Goal: Task Accomplishment & Management: Use online tool/utility

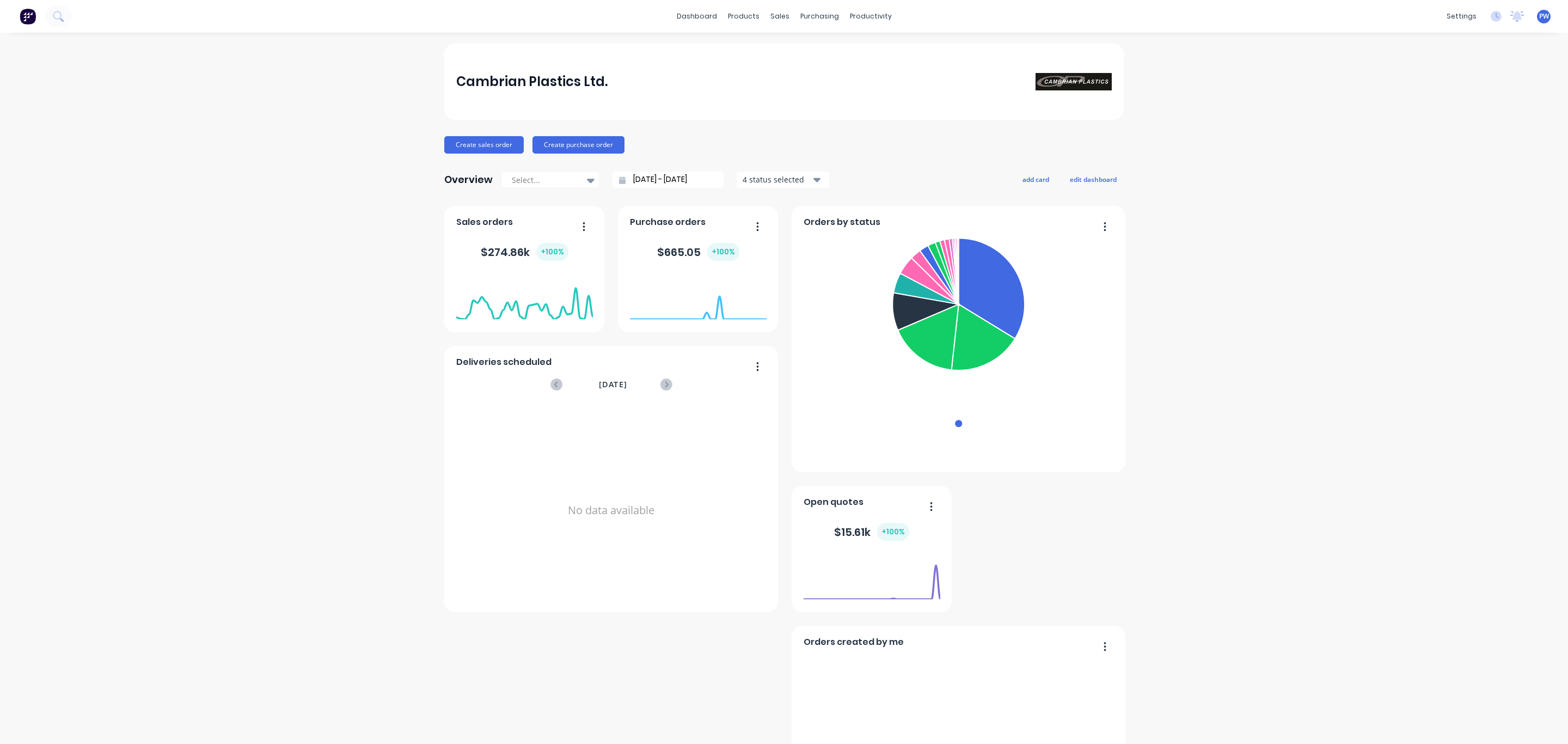
click at [1096, 227] on button "button" at bounding box center [1101, 227] width 23 height 16
click at [792, 57] on link "Sales Orders" at bounding box center [831, 51] width 144 height 22
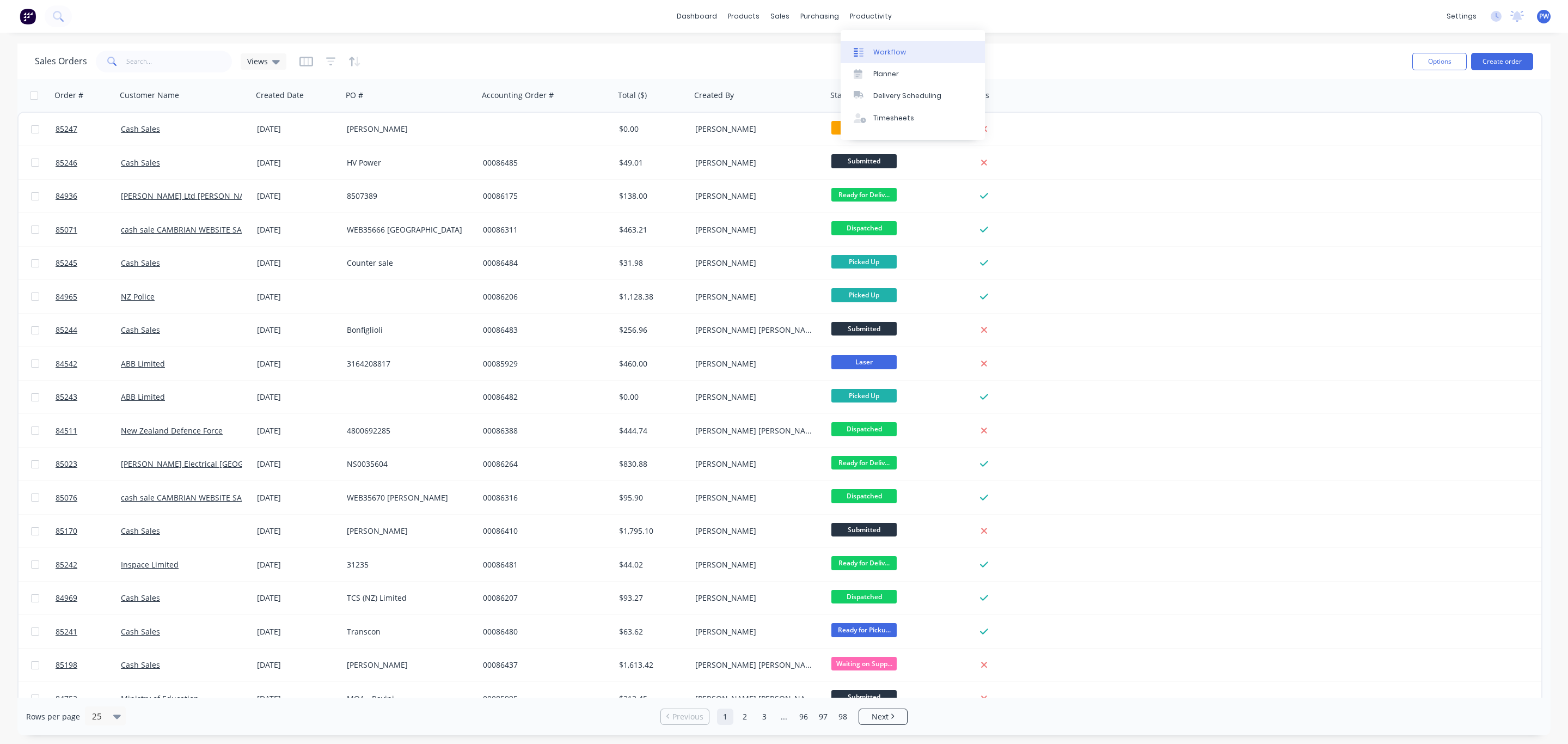
click at [886, 53] on div "Workflow" at bounding box center [890, 52] width 33 height 10
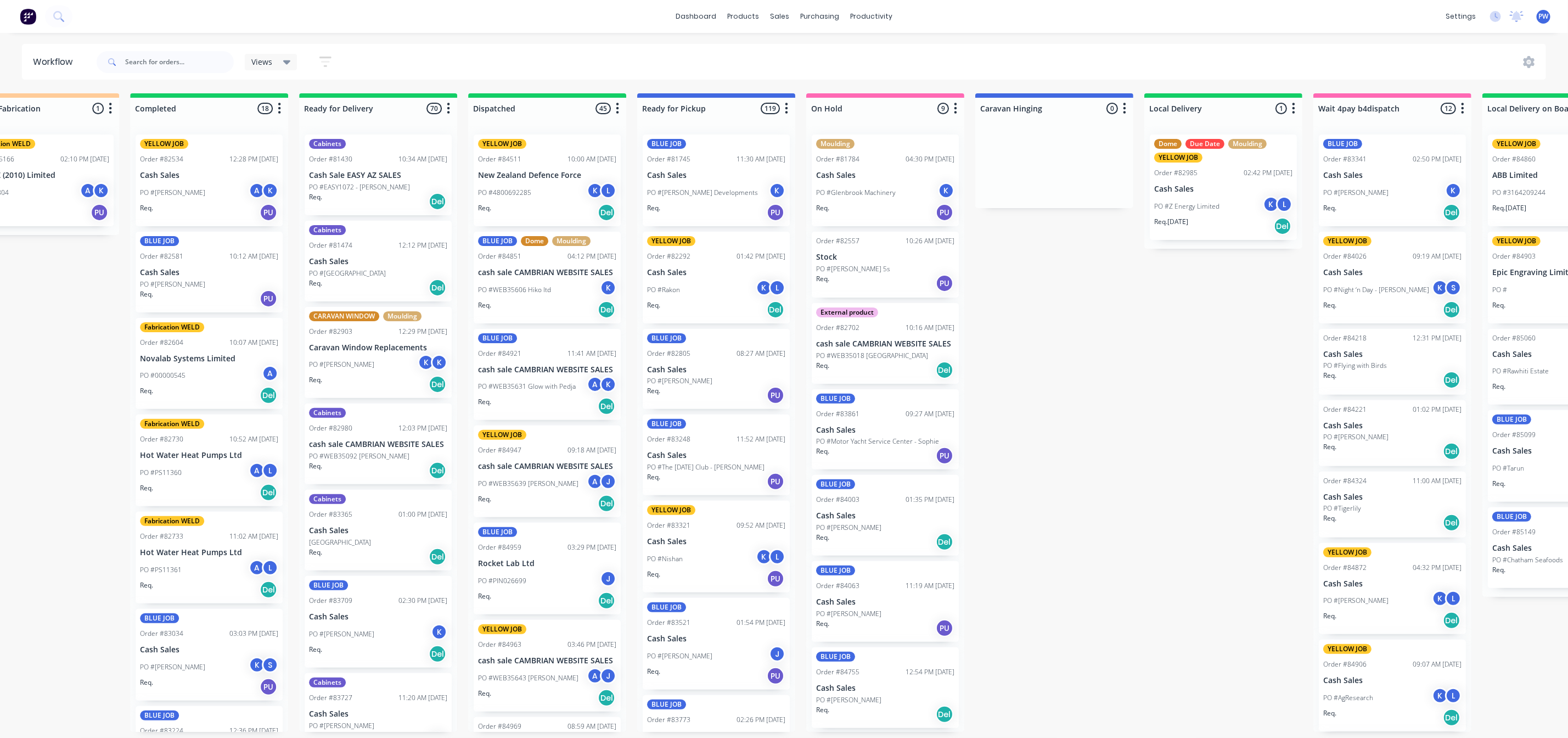
scroll to position [0, 2446]
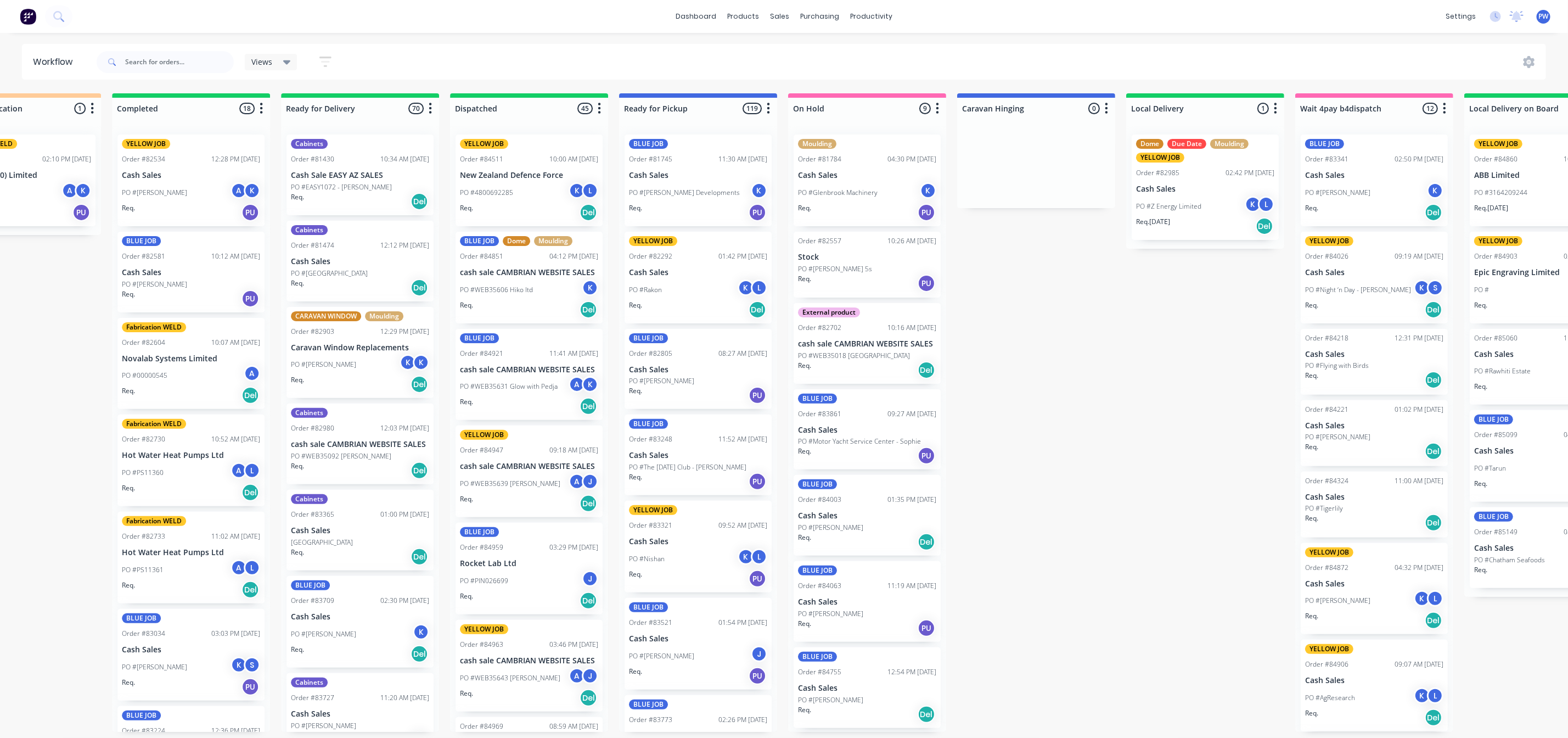
click at [288, 61] on icon at bounding box center [287, 62] width 8 height 4
click at [277, 185] on button "DISPATCH" at bounding box center [312, 187] width 117 height 12
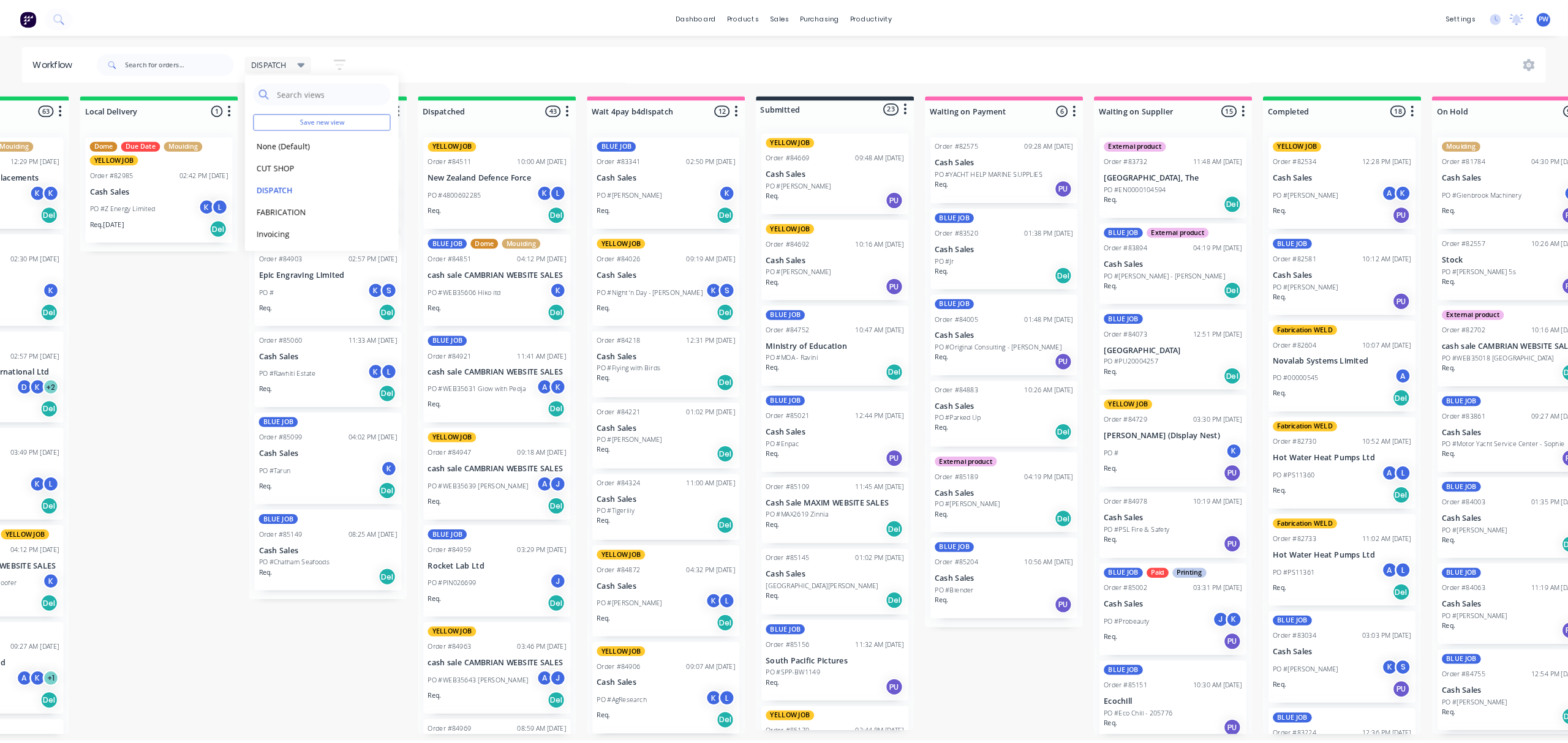
scroll to position [0, 0]
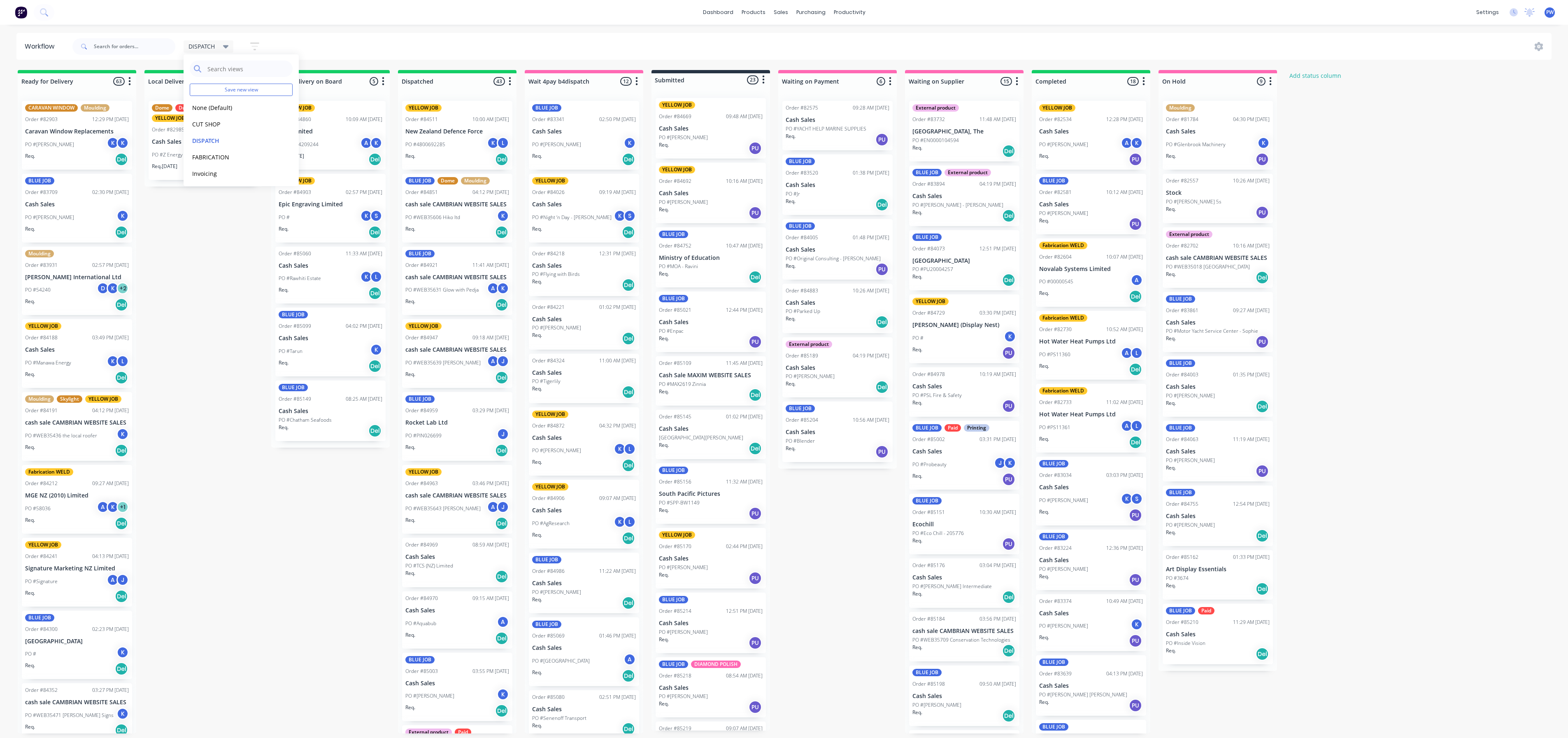
click at [207, 318] on div "Ready for Delivery 63 Status colour #13CE66 hex #13CE66 Save Cancel Notificatio…" at bounding box center [1576, 402] width 3164 height 663
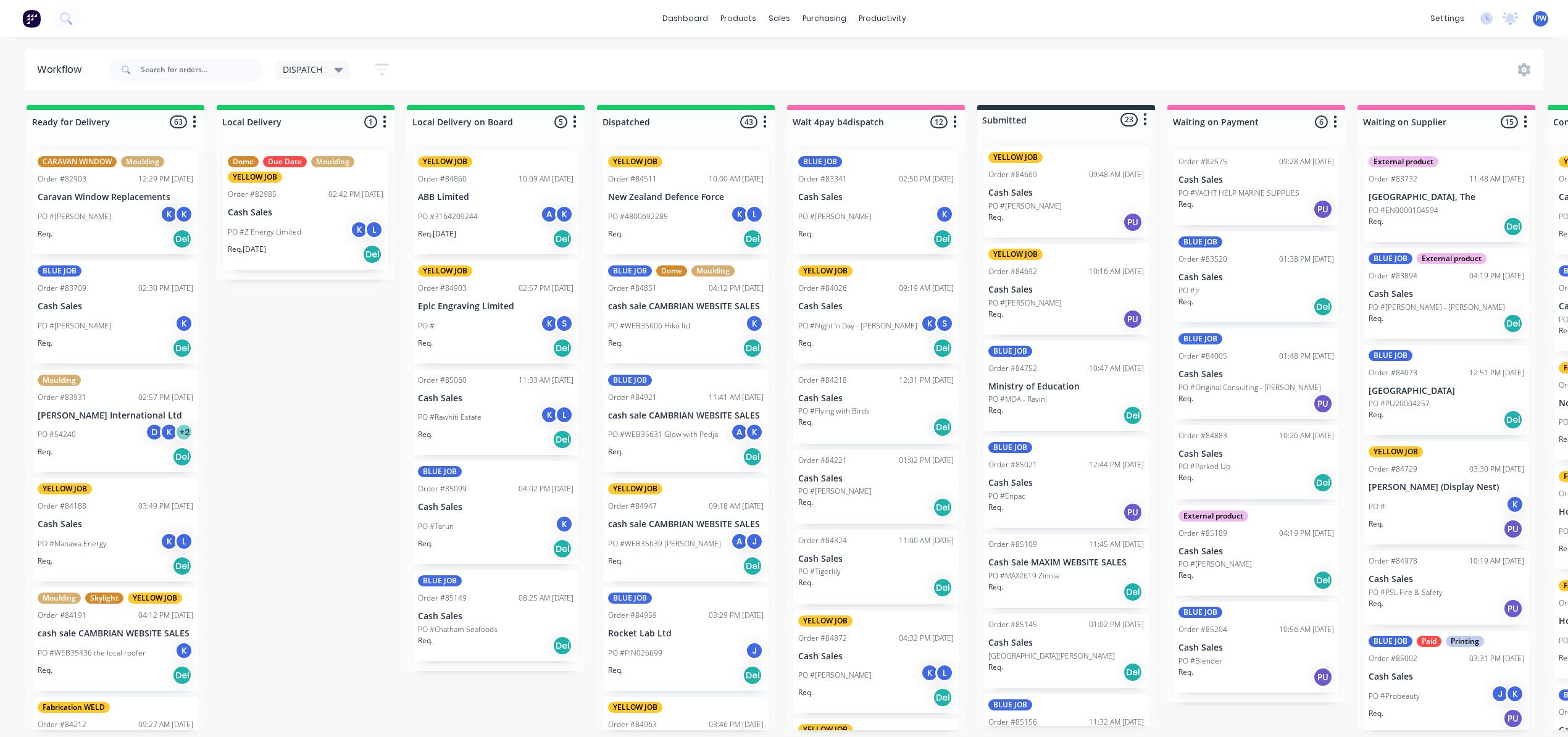
click at [342, 72] on icon at bounding box center [339, 70] width 9 height 14
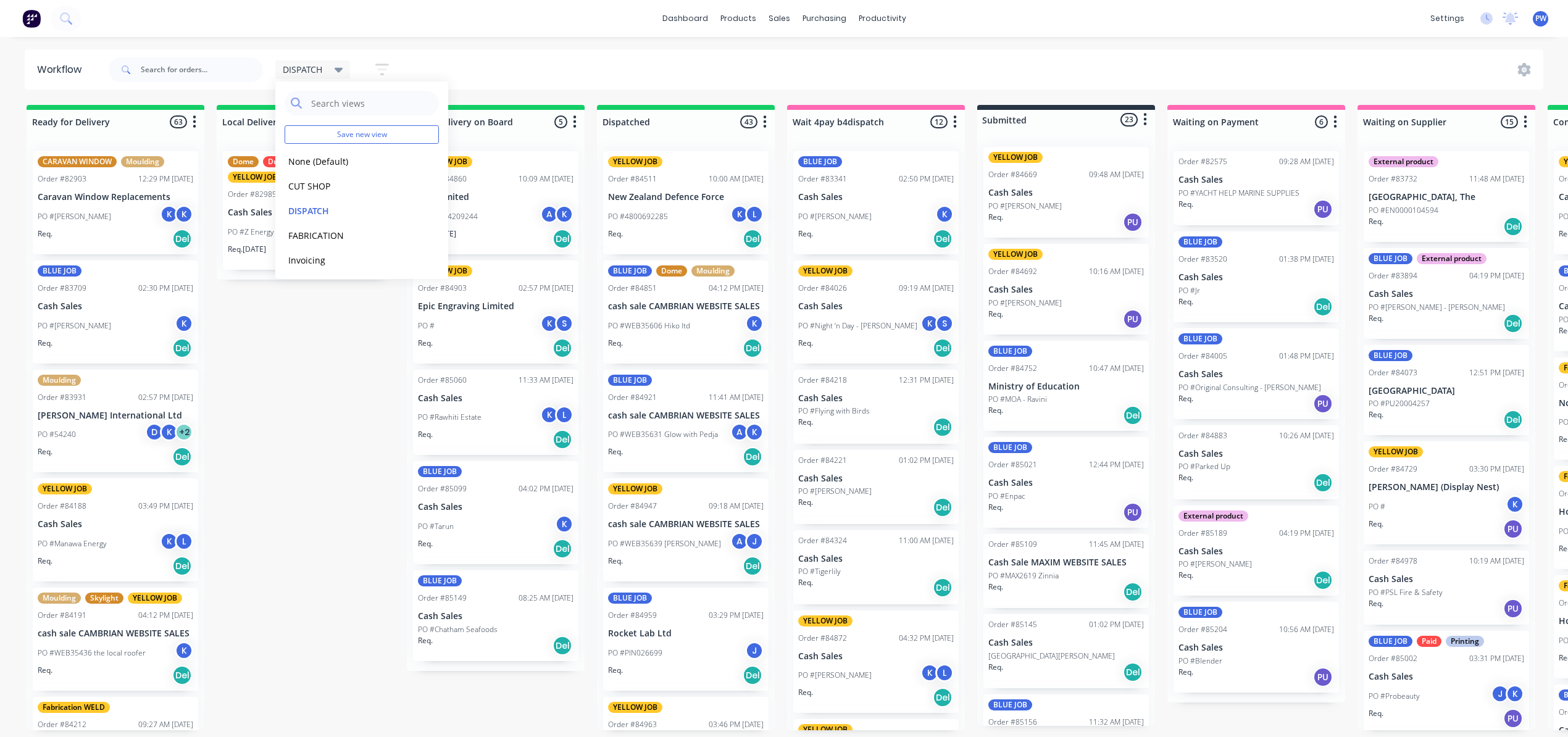
drag, startPoint x: 316, startPoint y: 234, endPoint x: 185, endPoint y: 254, distance: 132.5
click at [317, 234] on button "FABRICATION" at bounding box center [350, 235] width 132 height 14
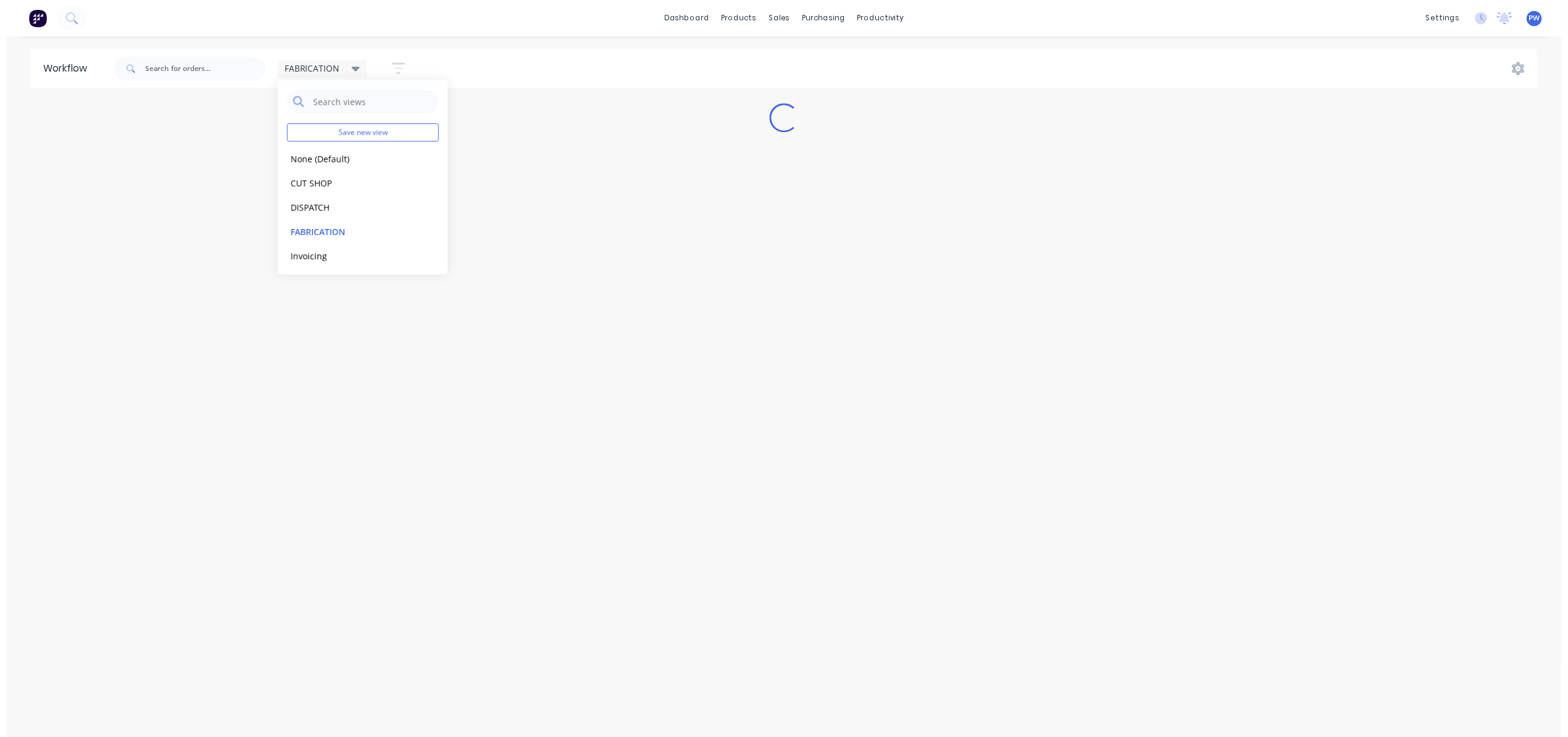
scroll to position [28, 0]
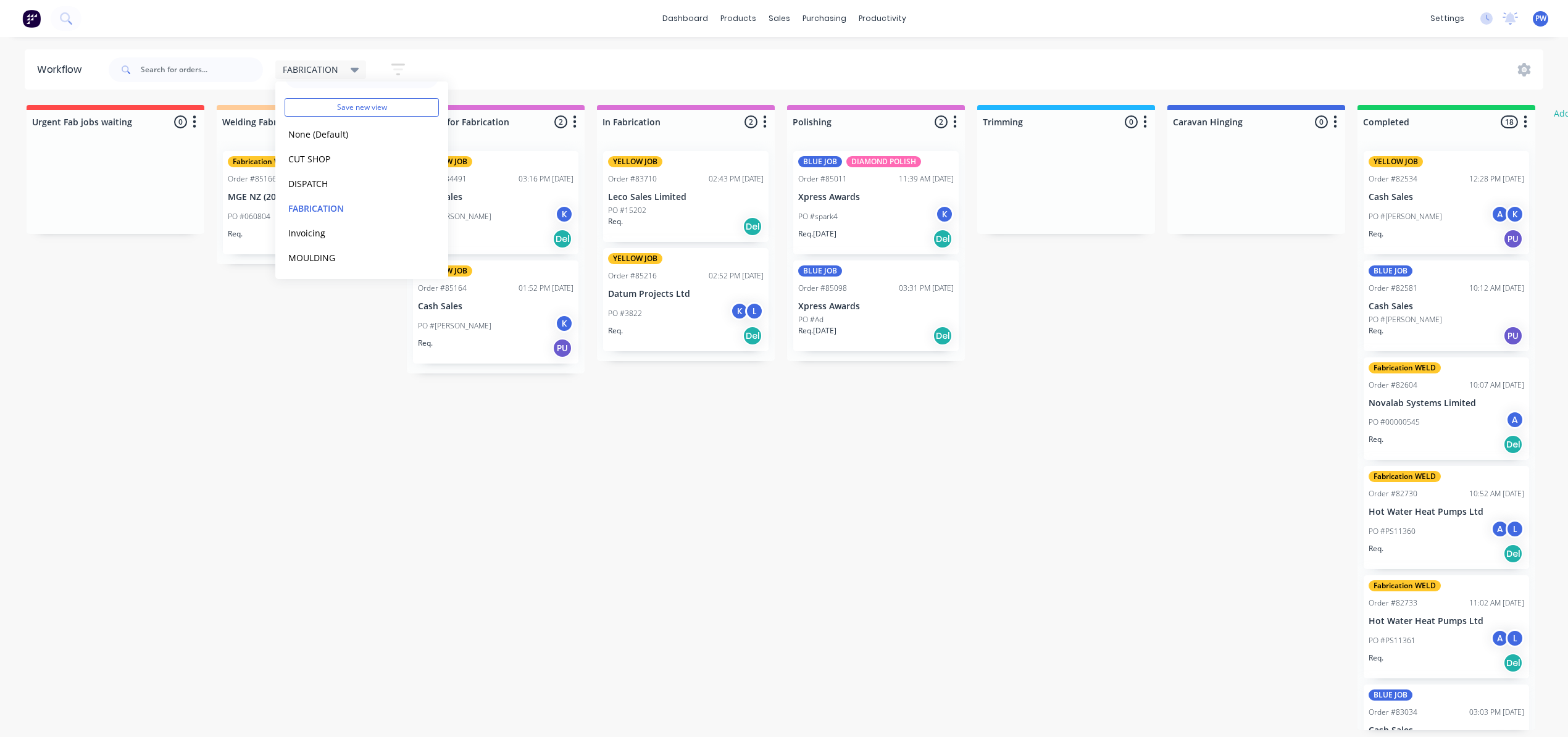
click at [486, 67] on div "FABRICATION Save new view None (Default) edit CUT SHOP edit DISPATCH edit FABRI…" at bounding box center [825, 70] width 1438 height 37
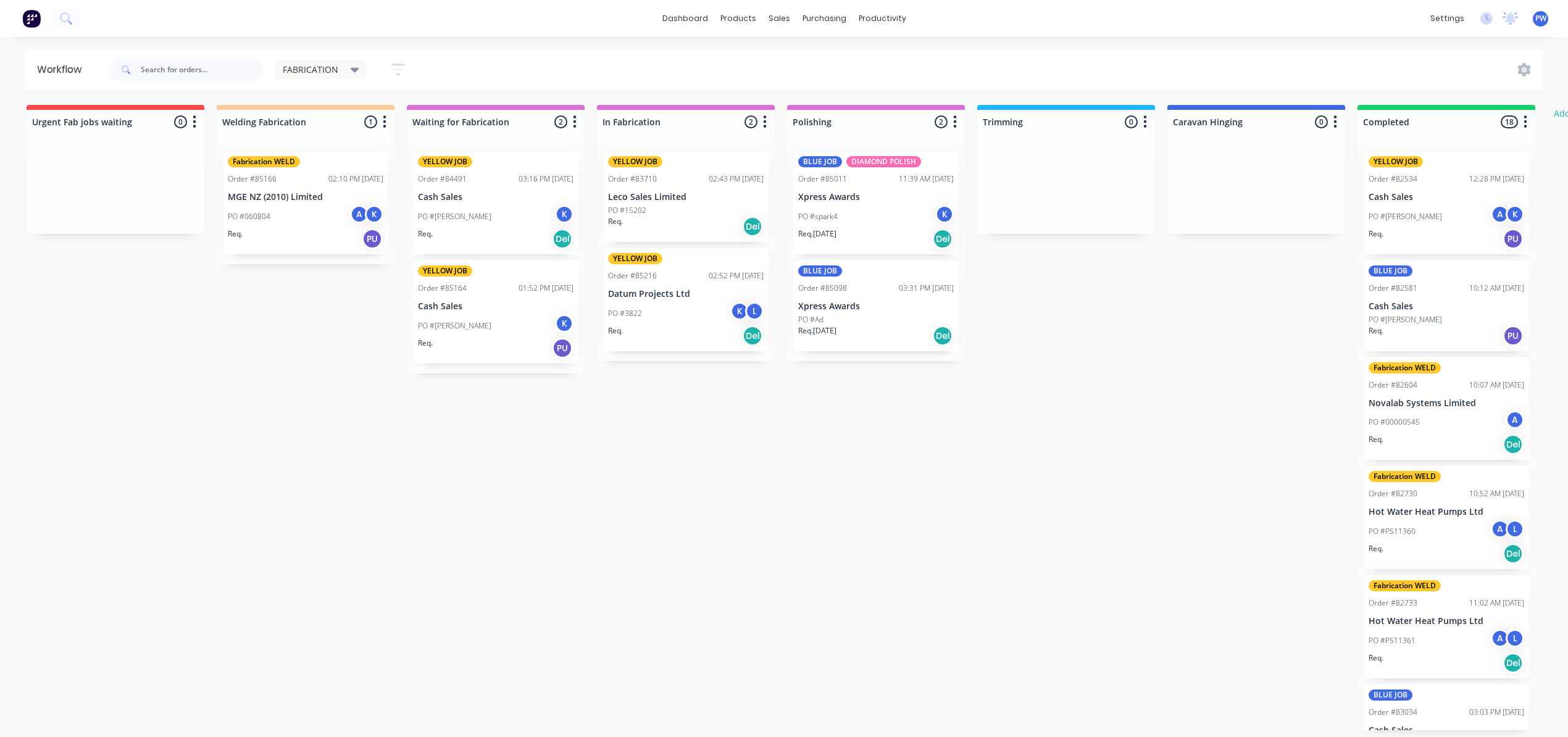
click at [332, 70] on span "FABRICATION" at bounding box center [310, 69] width 55 height 13
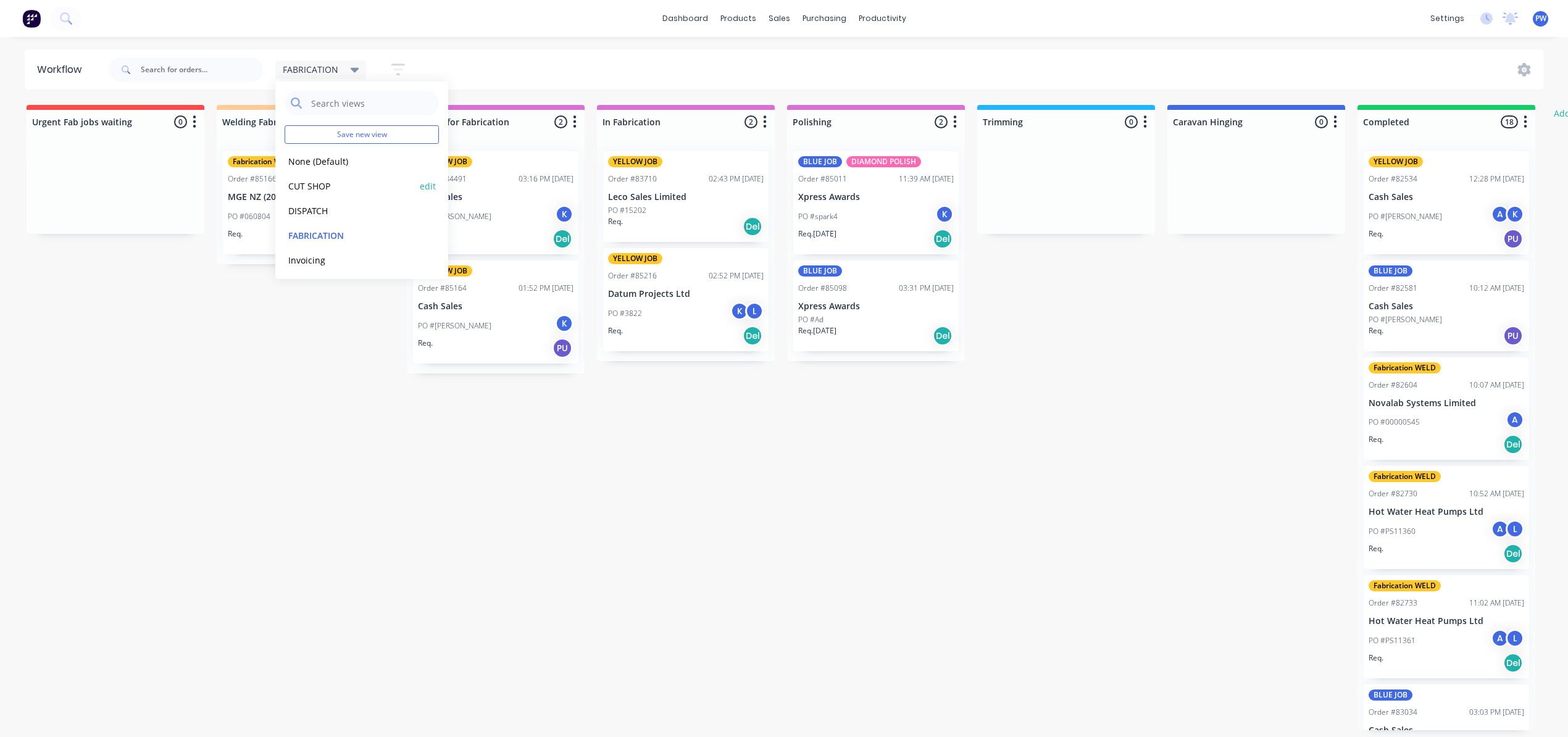
click at [314, 186] on button "CUT SHOP" at bounding box center [350, 186] width 132 height 14
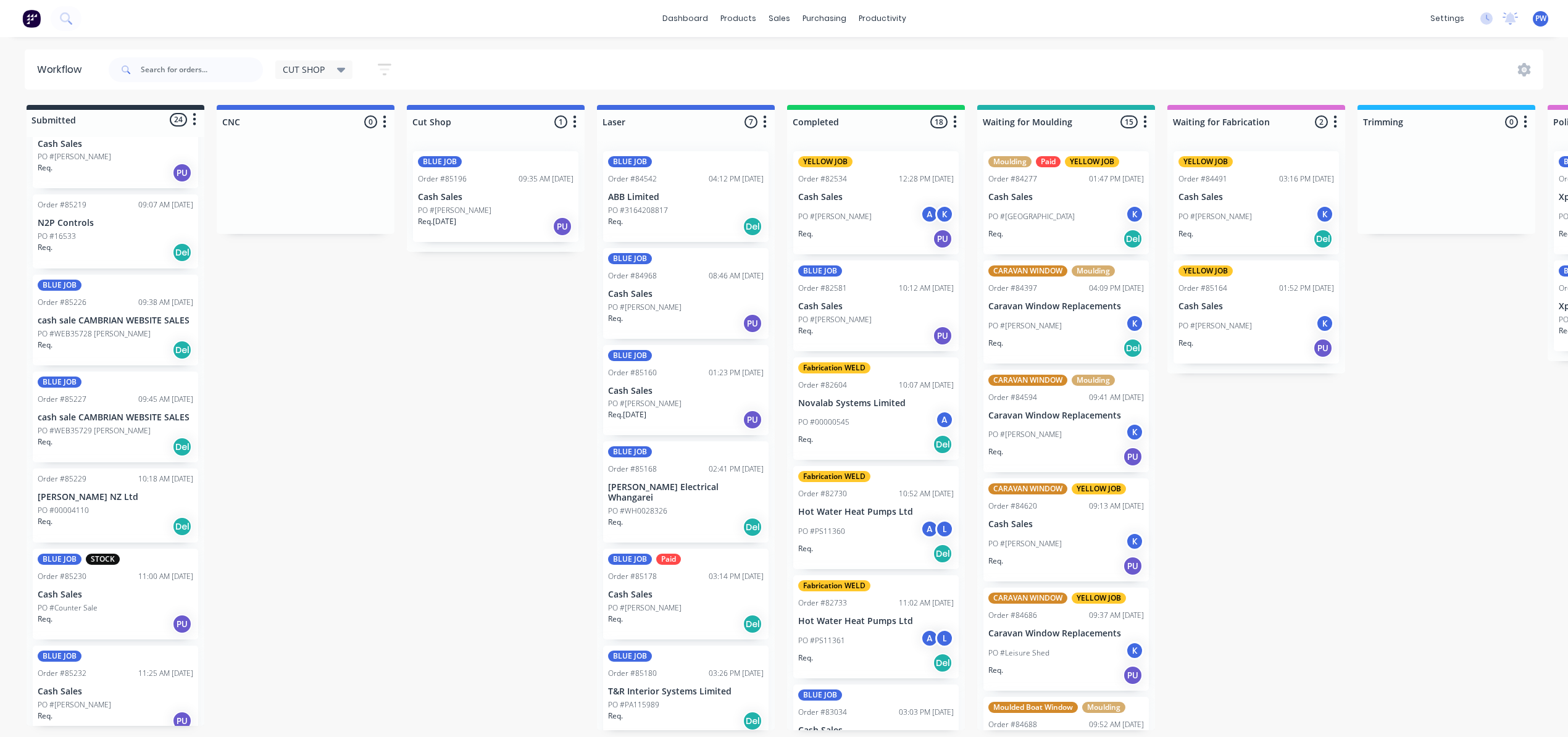
scroll to position [845, 0]
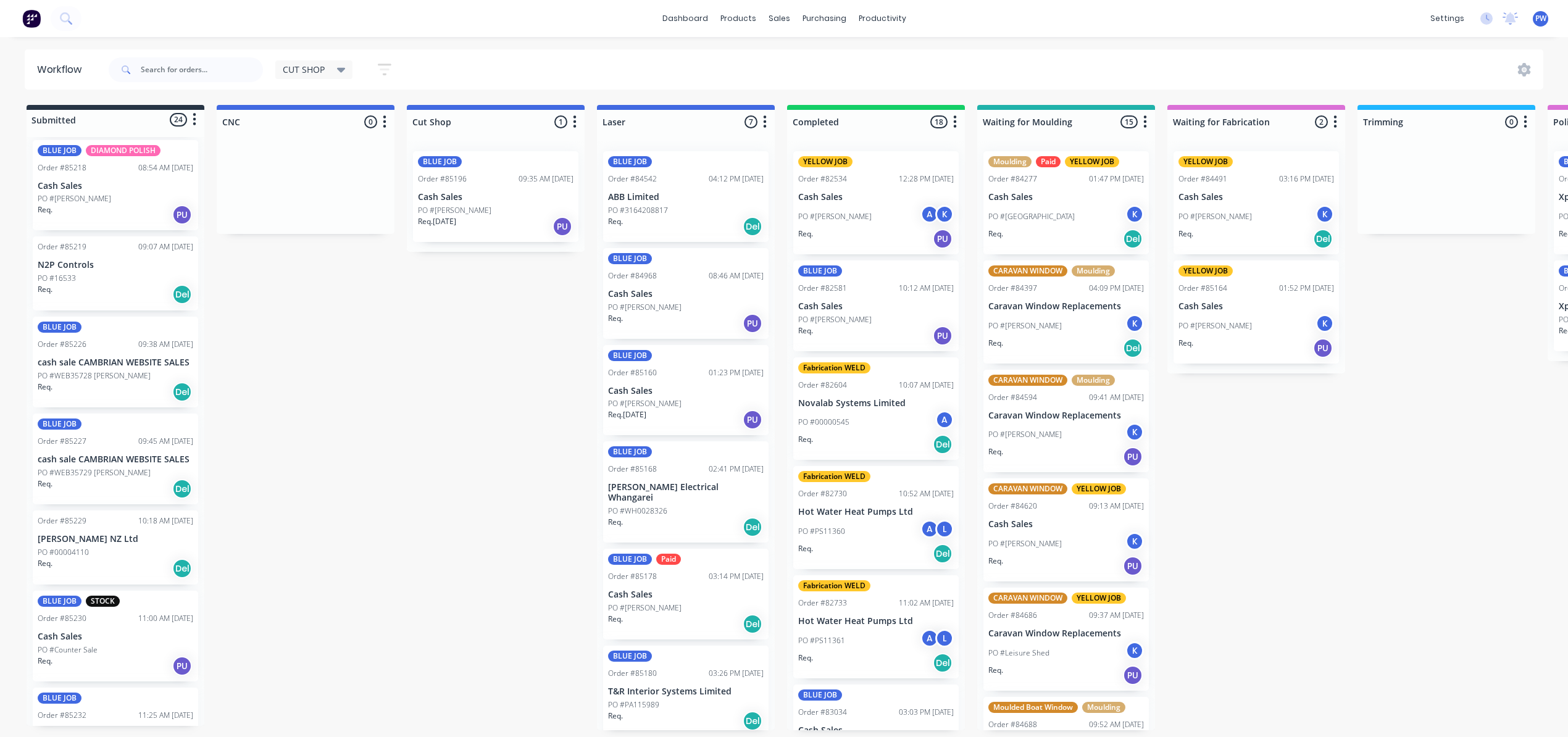
click at [116, 558] on div "Req. Del" at bounding box center [115, 568] width 156 height 21
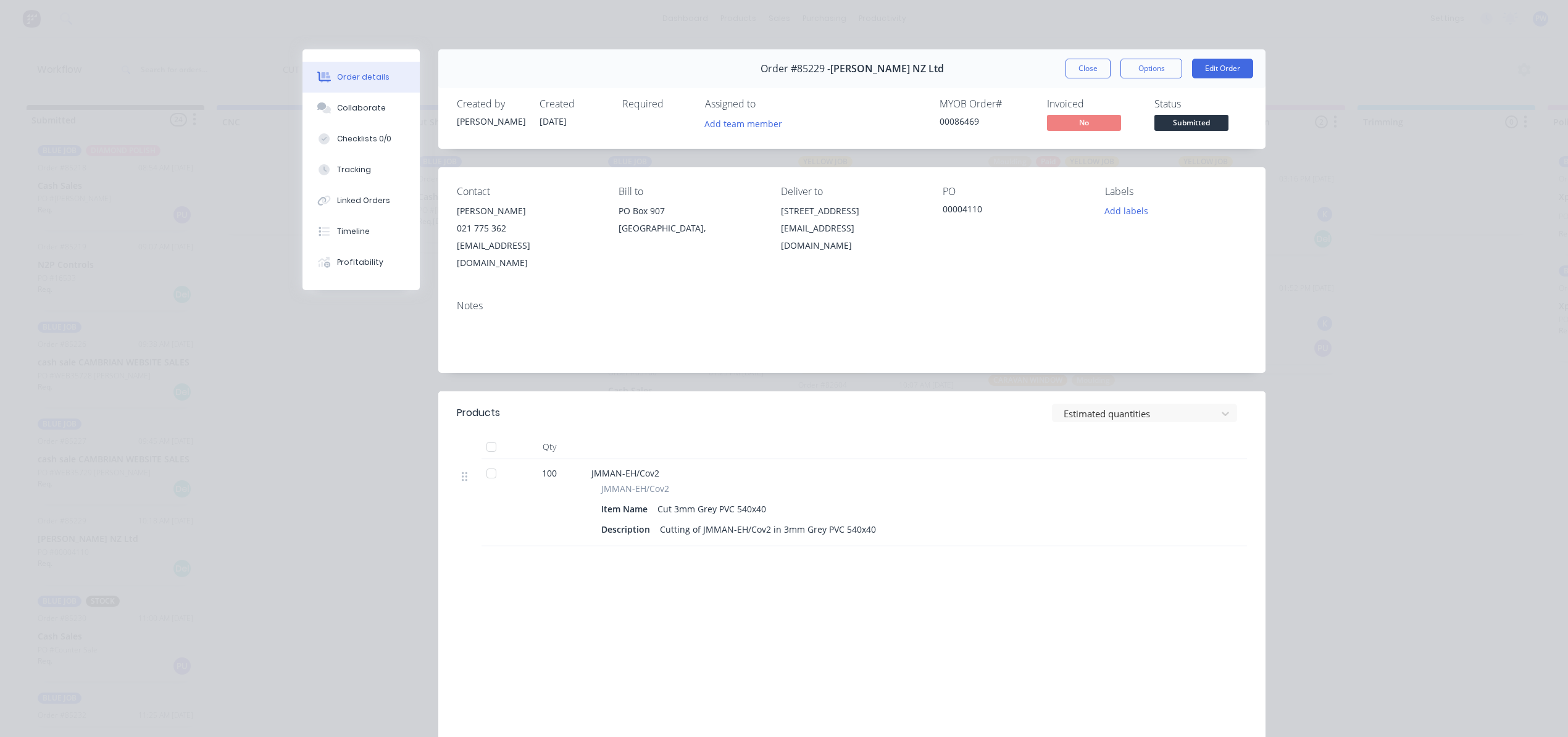
click at [290, 487] on div "Order details Collaborate Checklists 0/0 Tracking Linked Orders Timeline Profit…" at bounding box center [784, 407] width 987 height 716
click at [1073, 73] on button "Close" at bounding box center [1088, 69] width 45 height 20
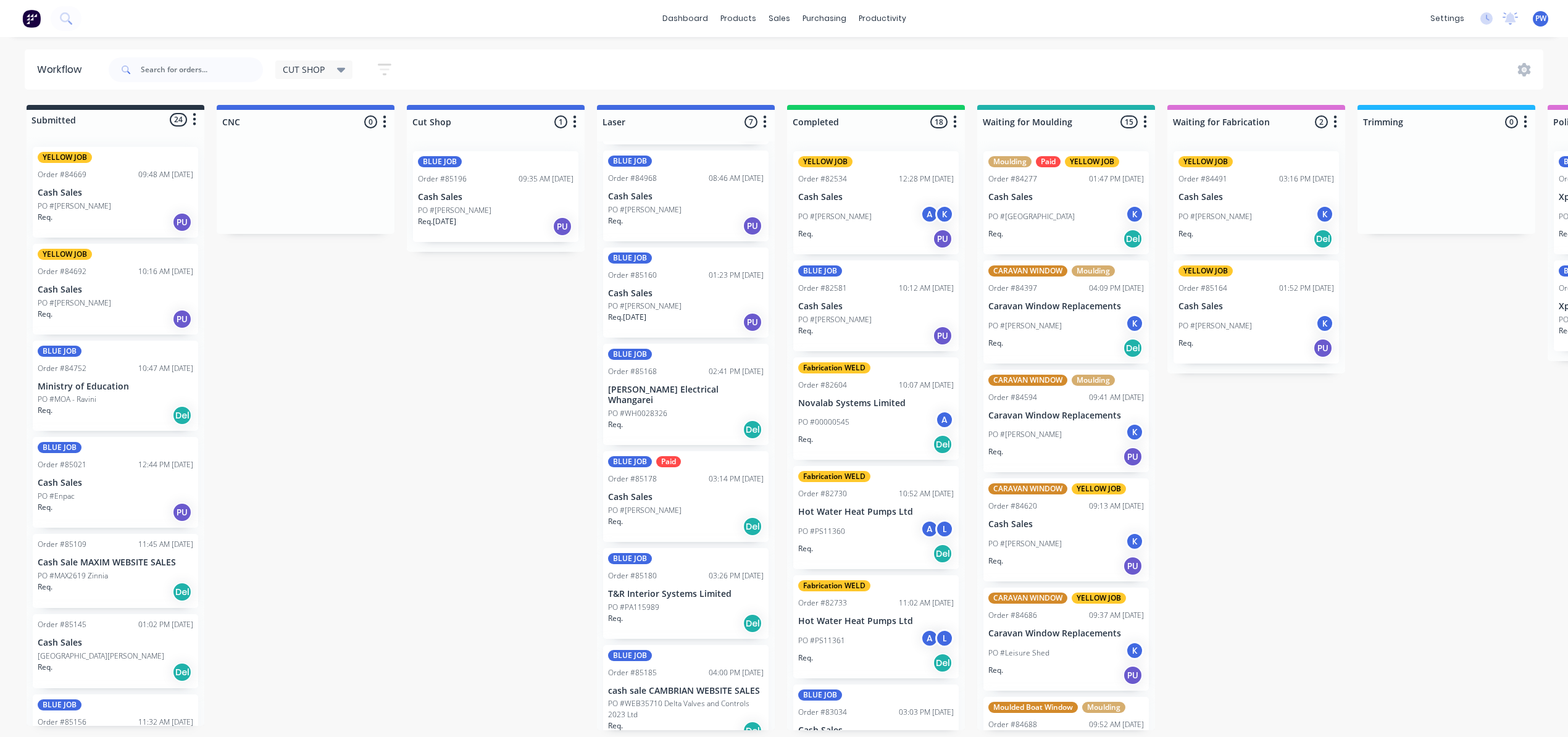
scroll to position [100, 0]
click at [345, 70] on icon at bounding box center [341, 70] width 9 height 14
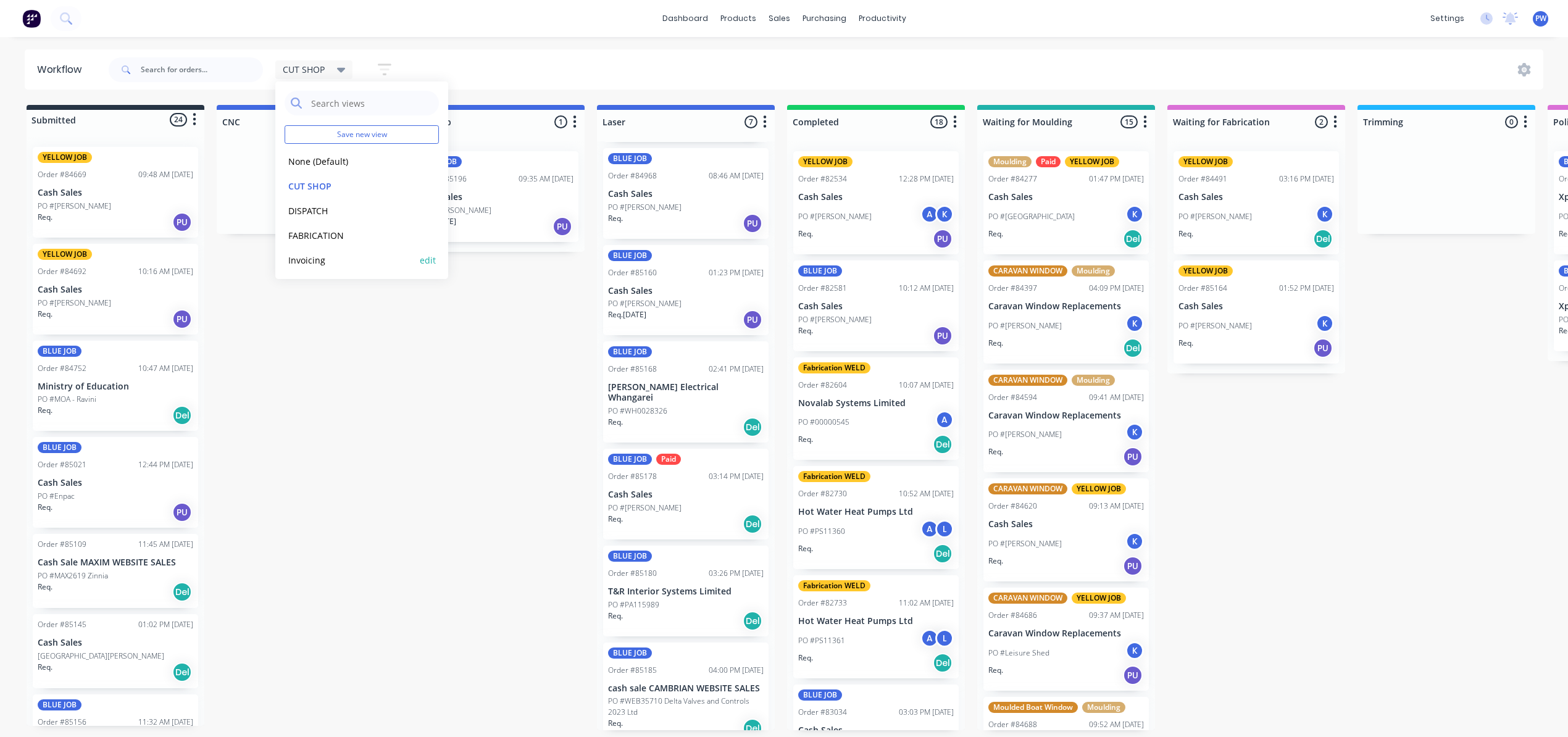
click at [335, 257] on button "Invoicing" at bounding box center [350, 260] width 132 height 14
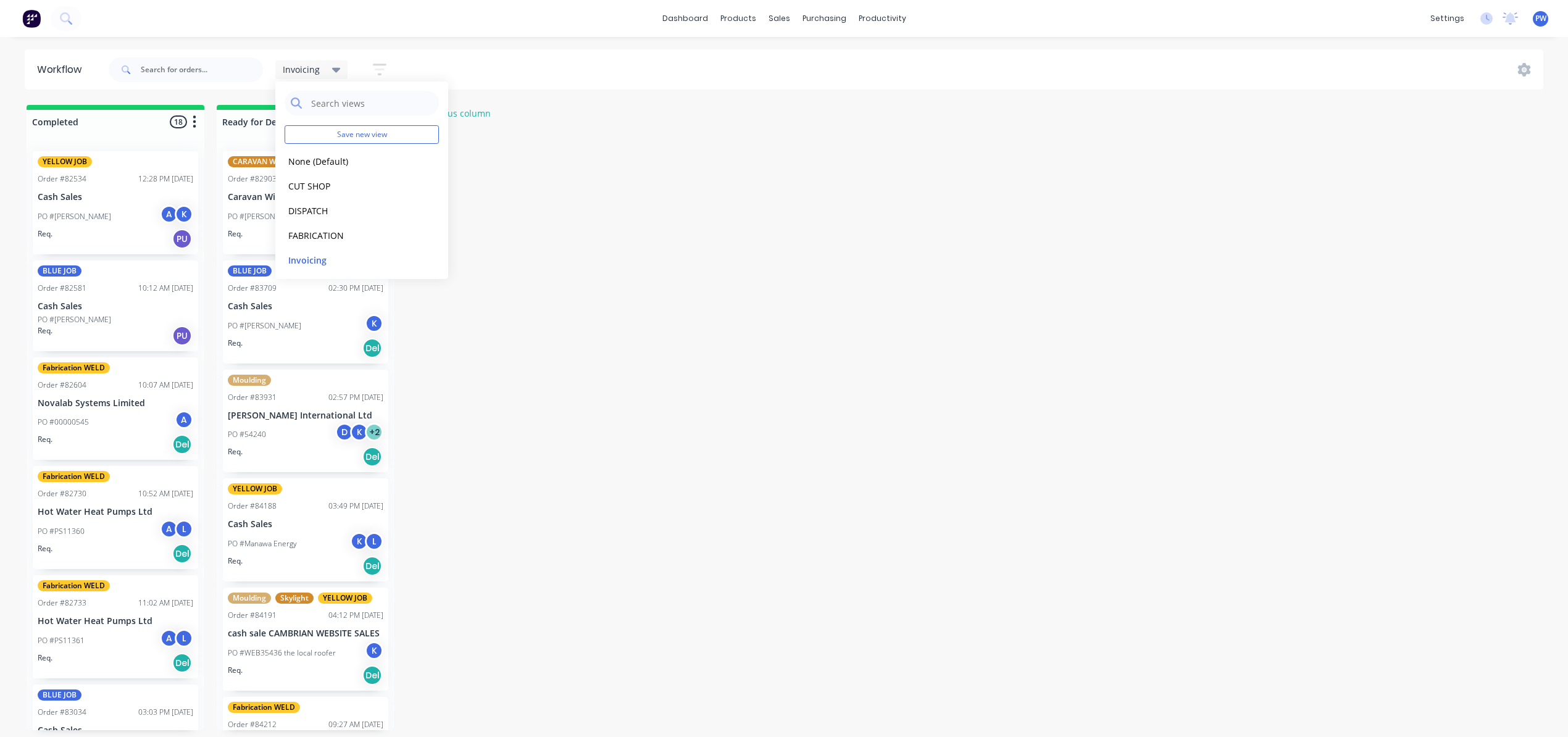
click at [292, 65] on span "Invoicing" at bounding box center [301, 69] width 37 height 13
click at [300, 208] on button "DISPATCH" at bounding box center [350, 211] width 132 height 14
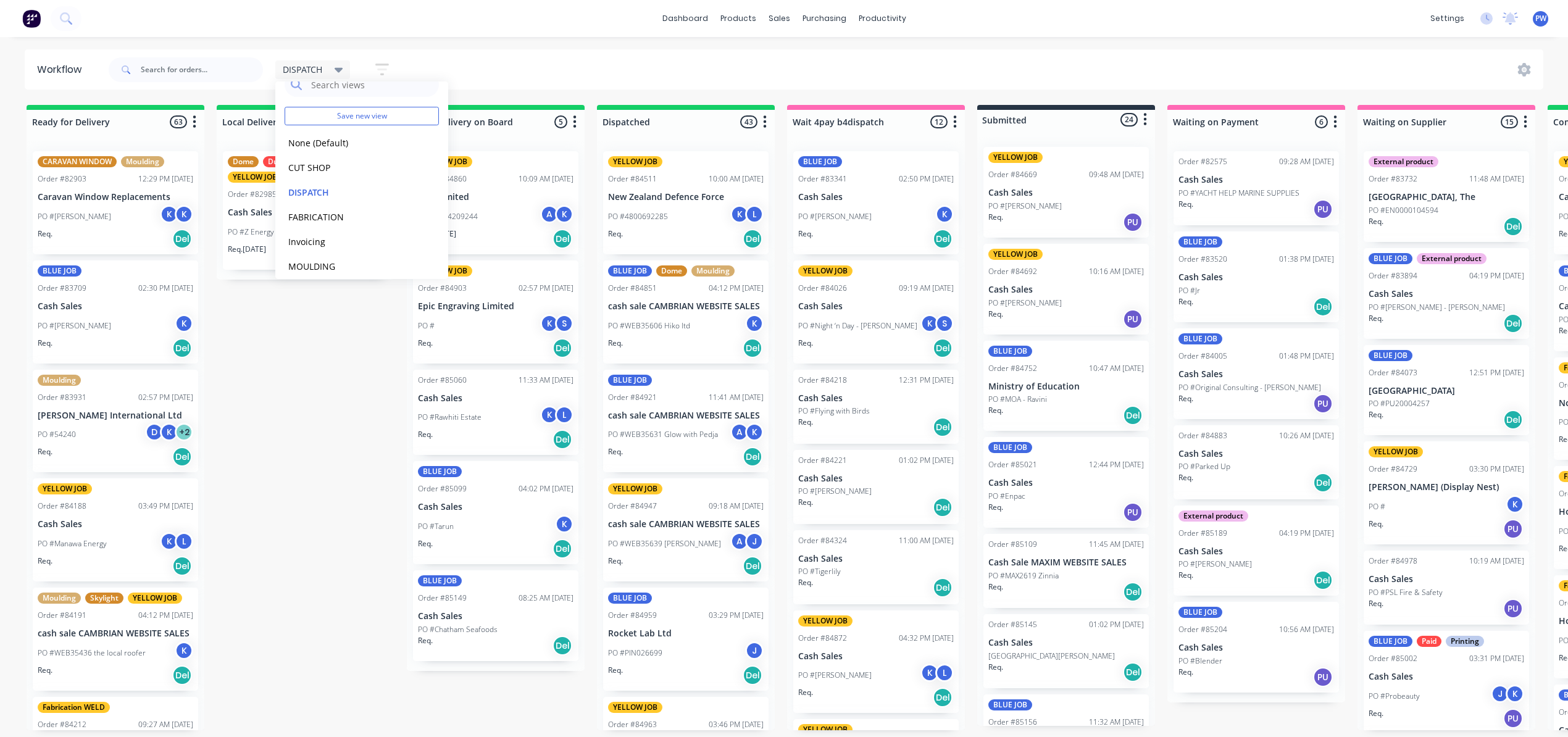
scroll to position [28, 0]
click at [302, 254] on button "MOULDING" at bounding box center [350, 258] width 132 height 14
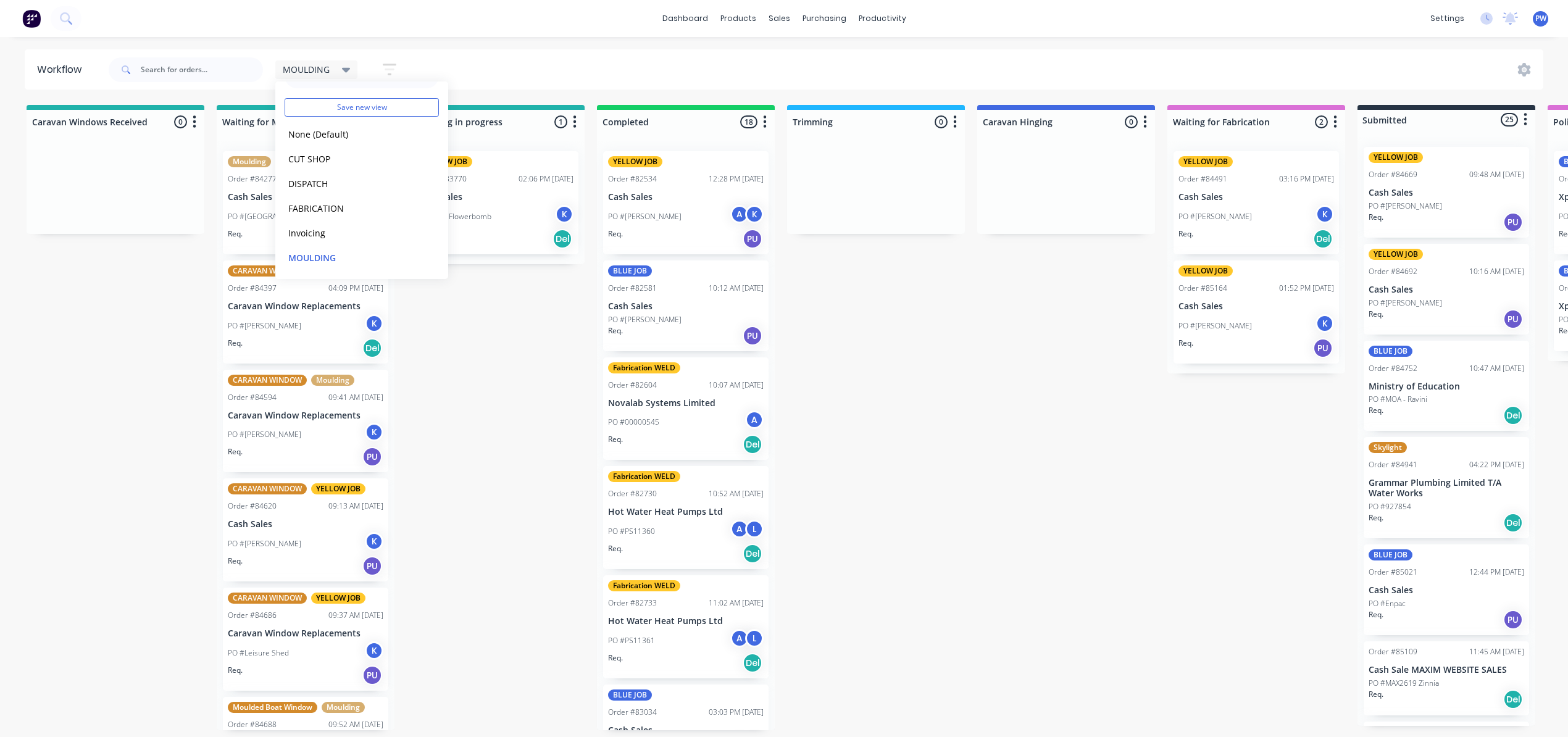
click at [529, 75] on div "MOULDING Save new view None (Default) edit CUT SHOP edit DISPATCH edit FABRICAT…" at bounding box center [825, 70] width 1438 height 37
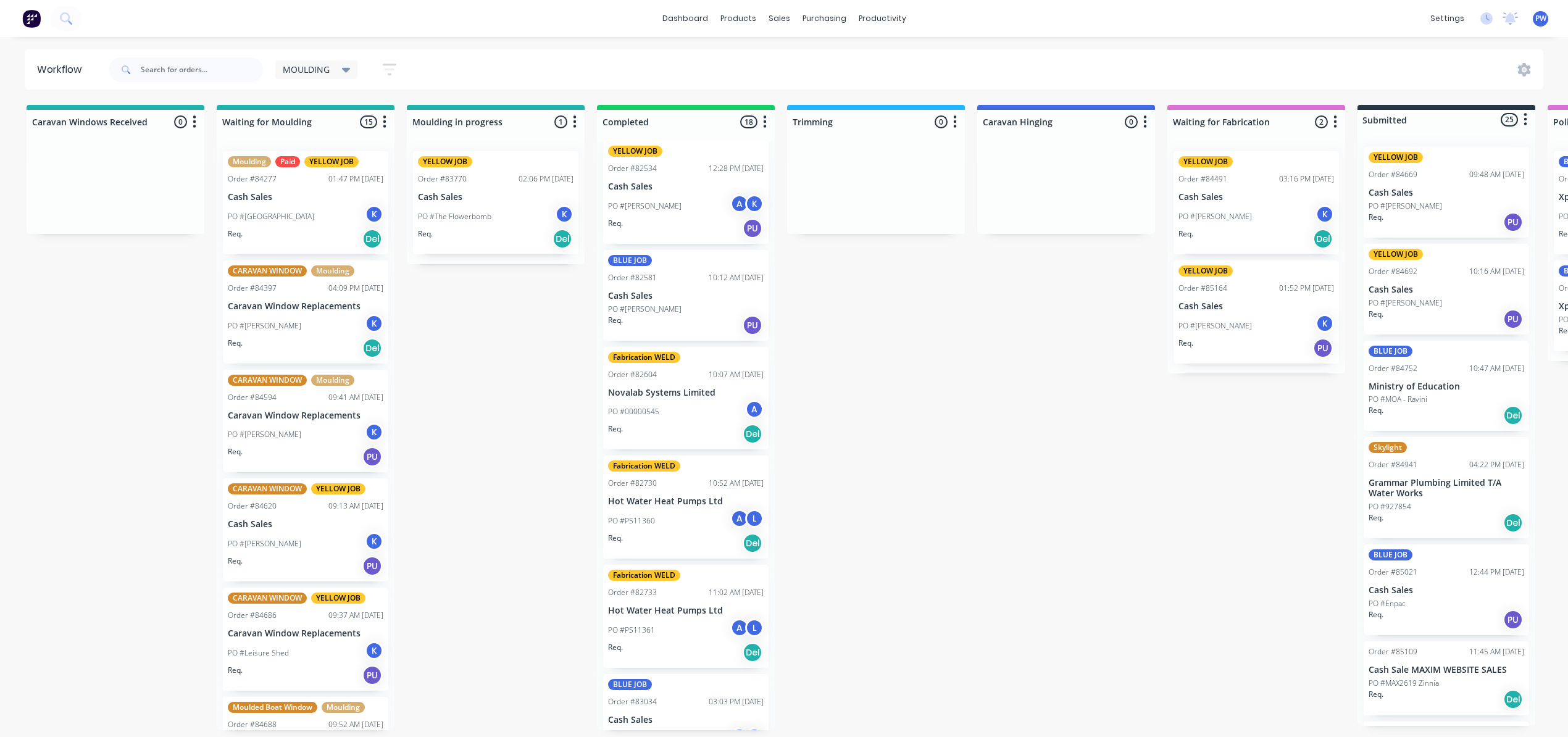
scroll to position [0, 0]
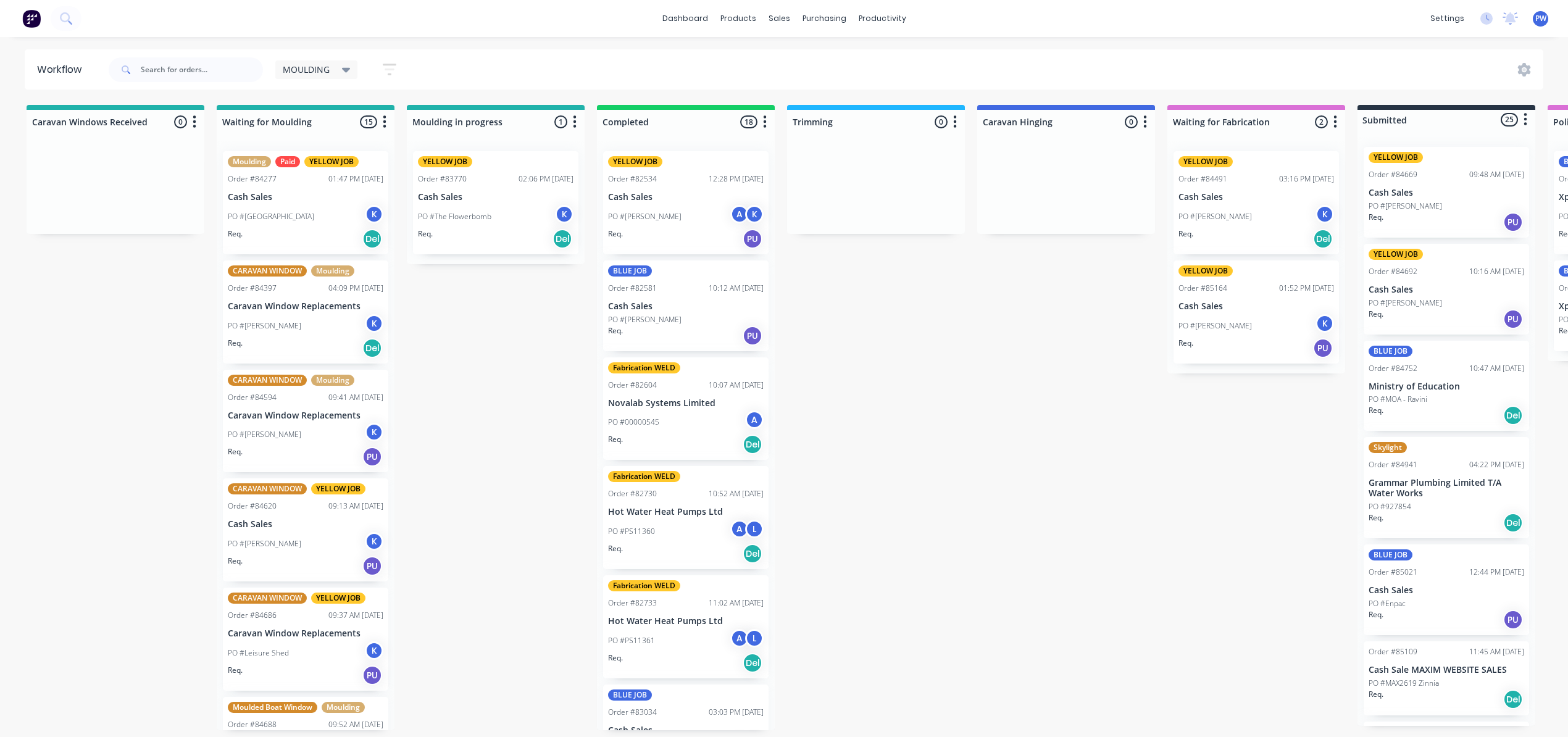
click at [307, 215] on p "PO #[GEOGRAPHIC_DATA]" at bounding box center [271, 215] width 87 height 11
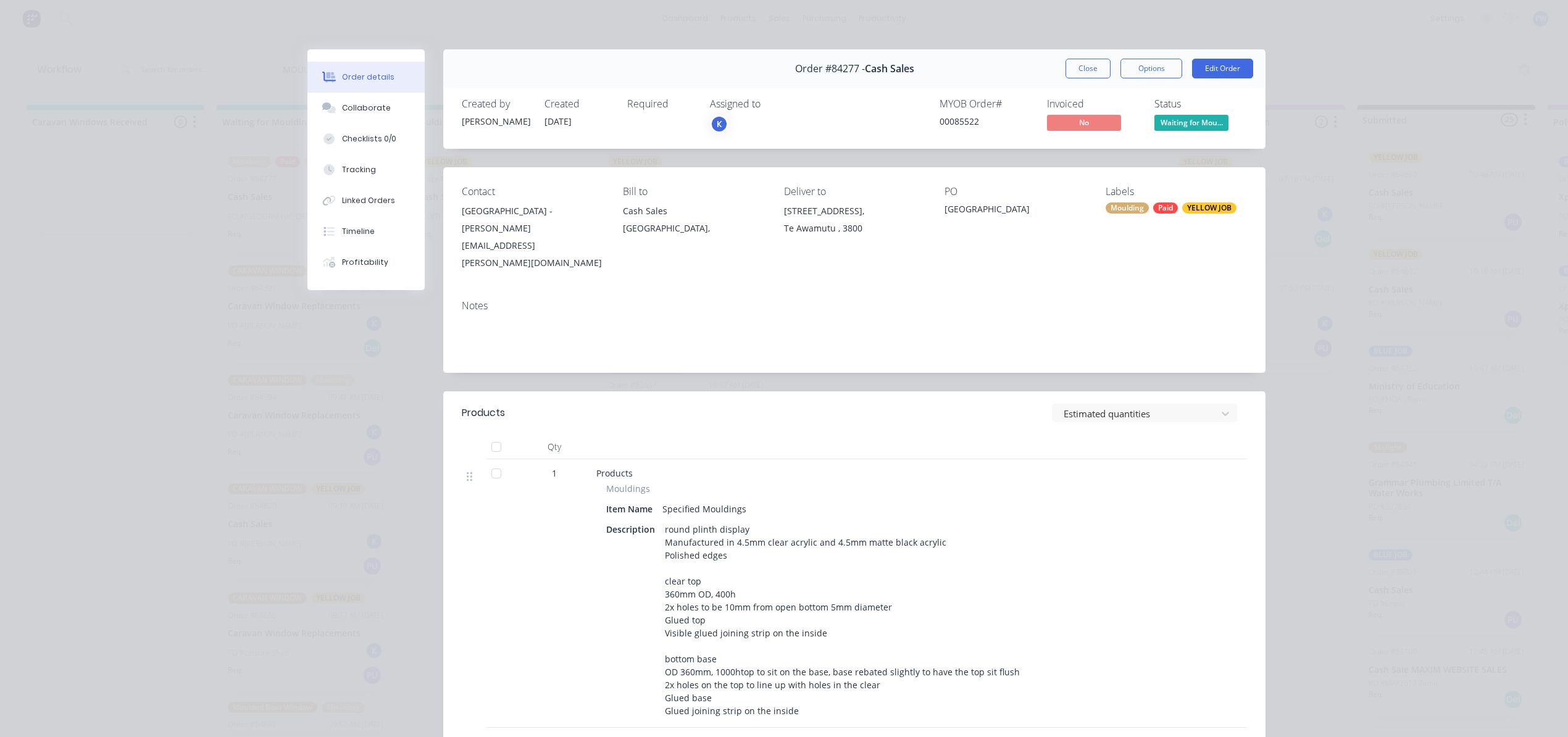
click at [114, 292] on div "Order details Collaborate Checklists 0/0 Tracking Linked Orders Timeline Profit…" at bounding box center [784, 368] width 1568 height 737
click at [1080, 73] on button "Close" at bounding box center [1088, 69] width 45 height 20
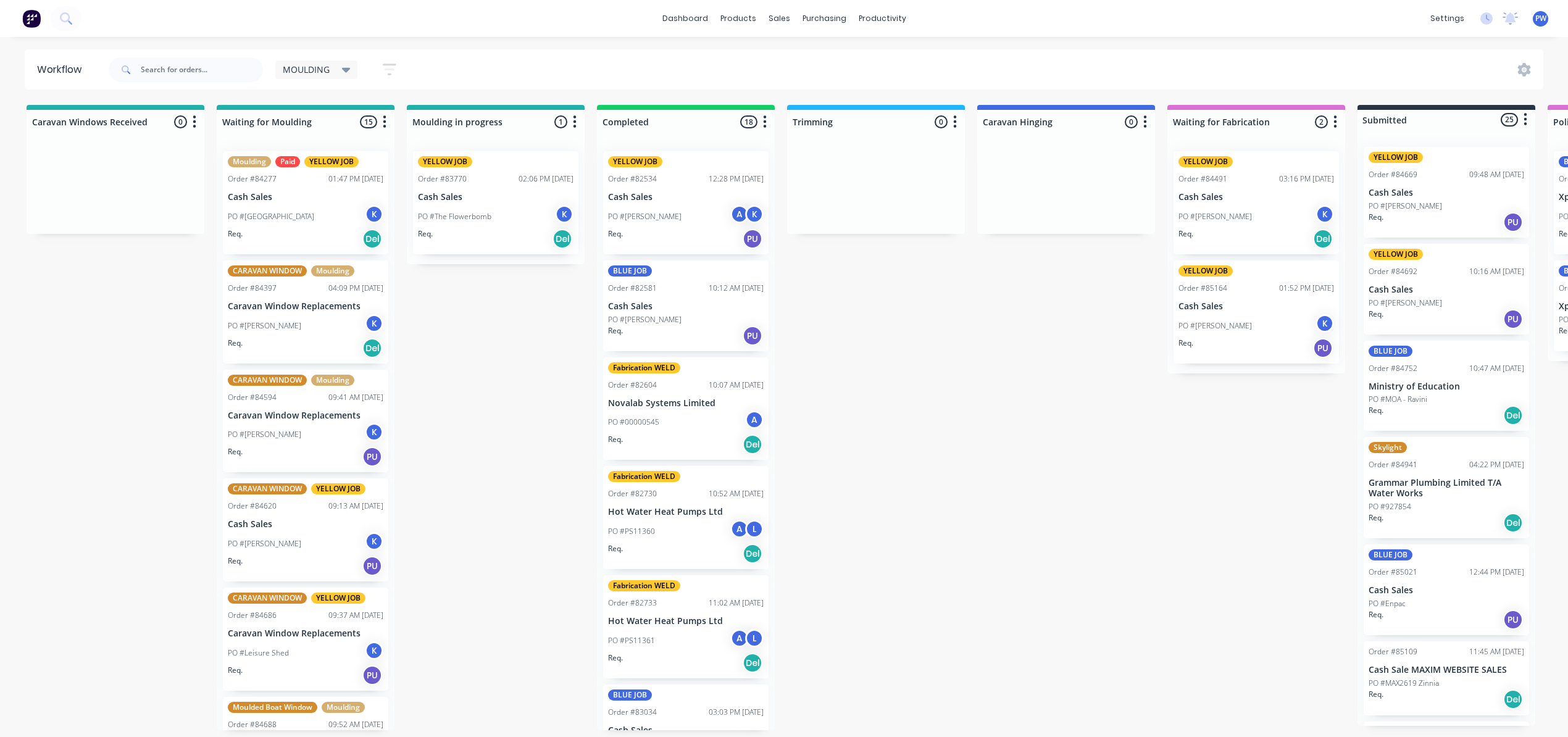
click at [369, 234] on div "Del" at bounding box center [372, 239] width 20 height 20
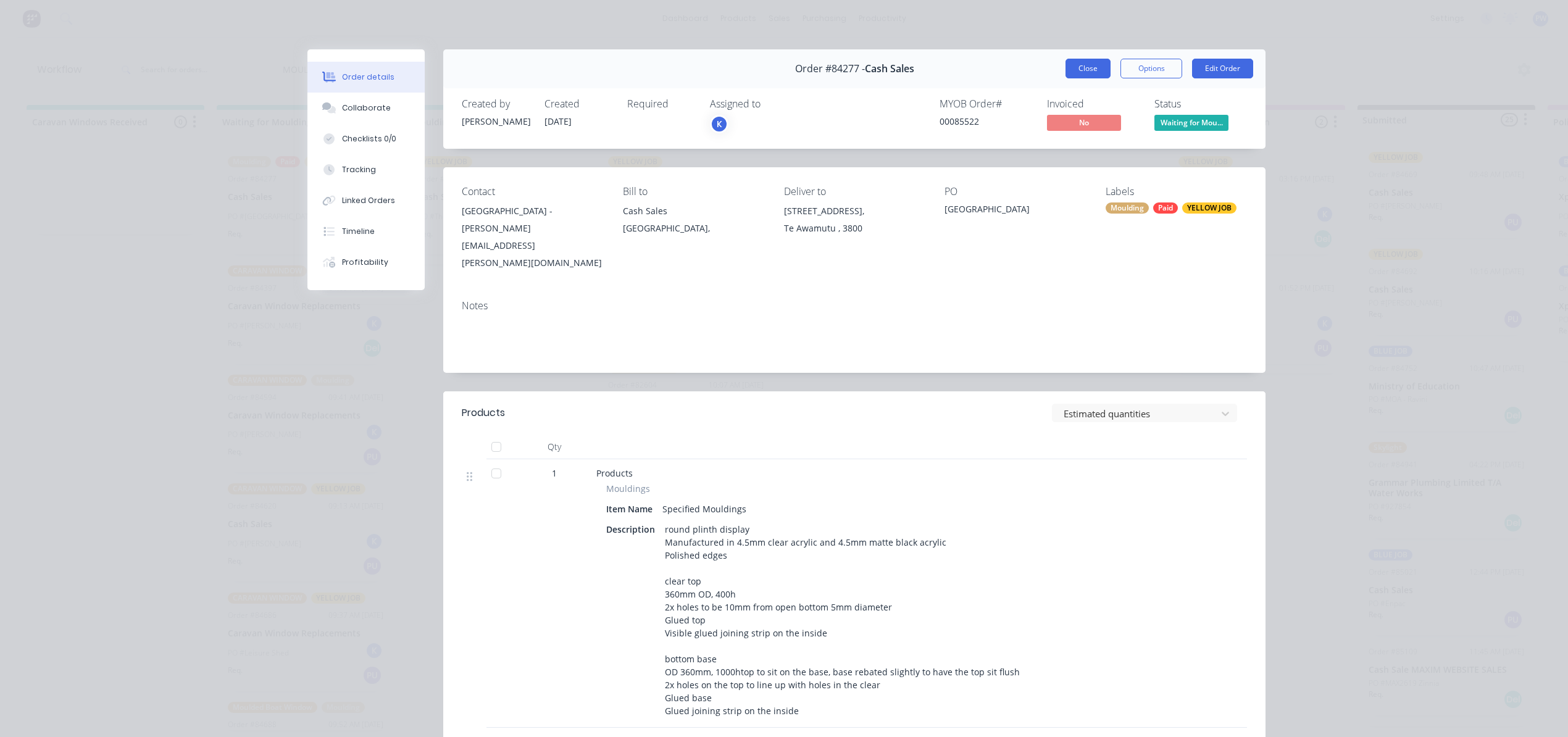
click at [1087, 65] on button "Close" at bounding box center [1088, 69] width 45 height 20
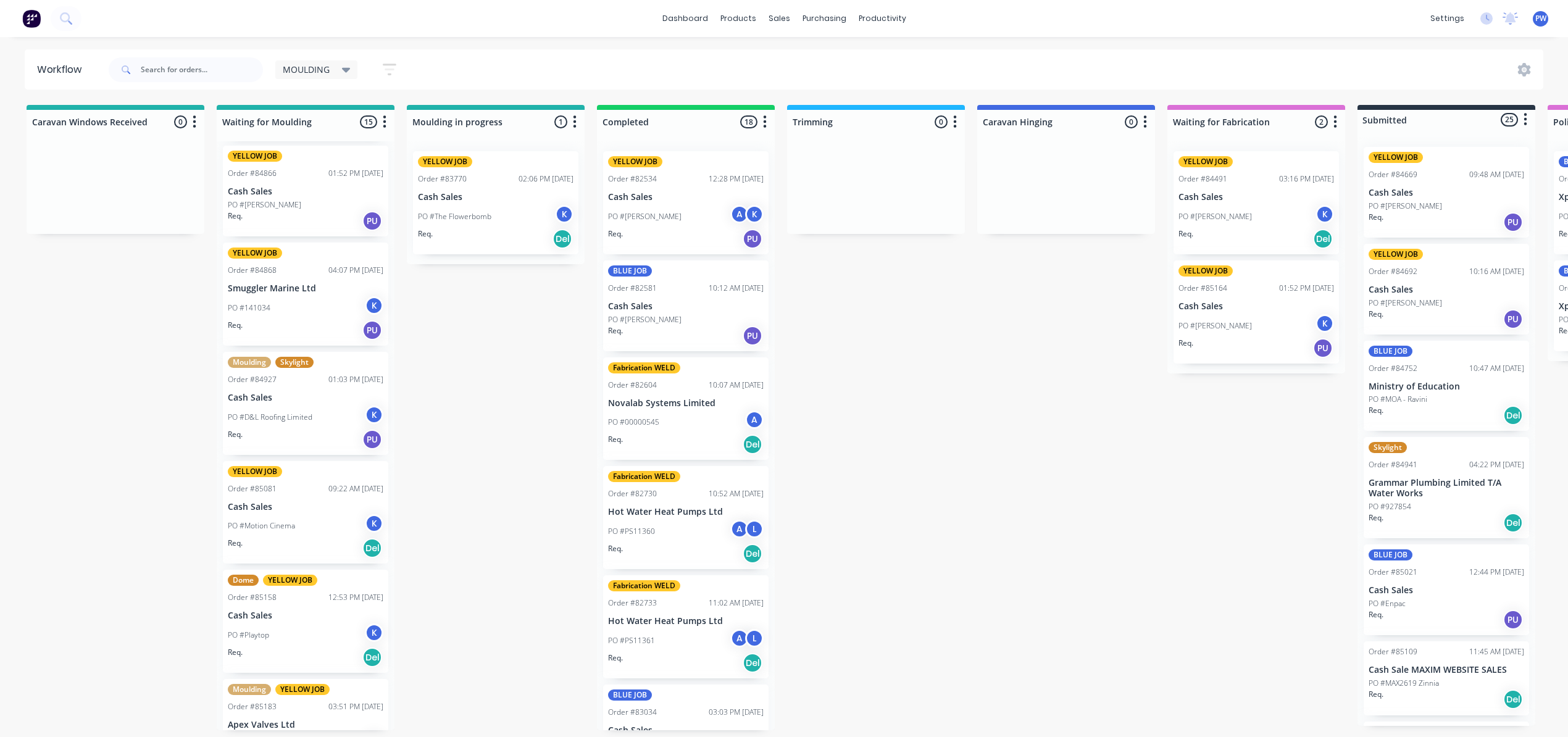
scroll to position [1035, 0]
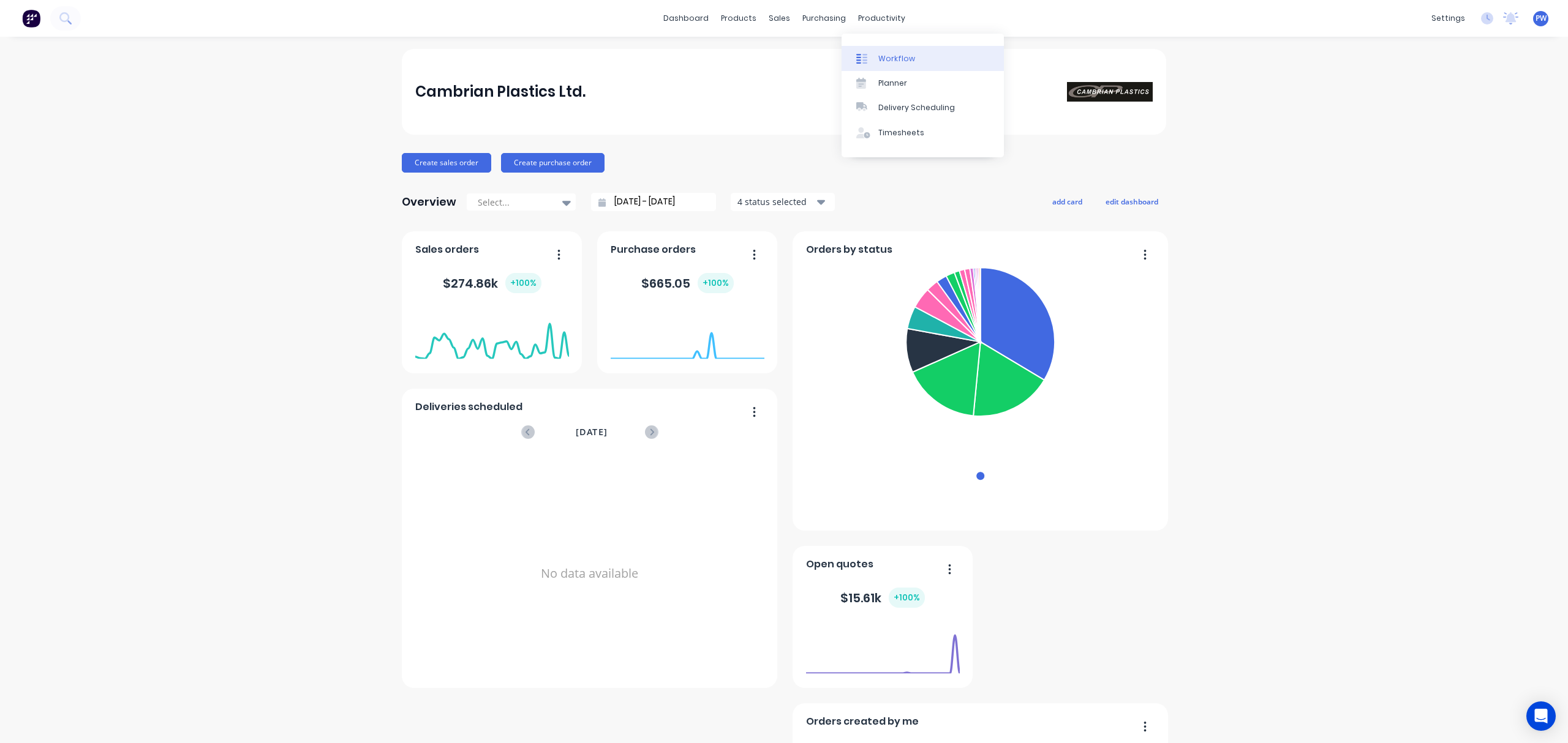
click at [893, 52] on link "Workflow" at bounding box center [923, 58] width 162 height 24
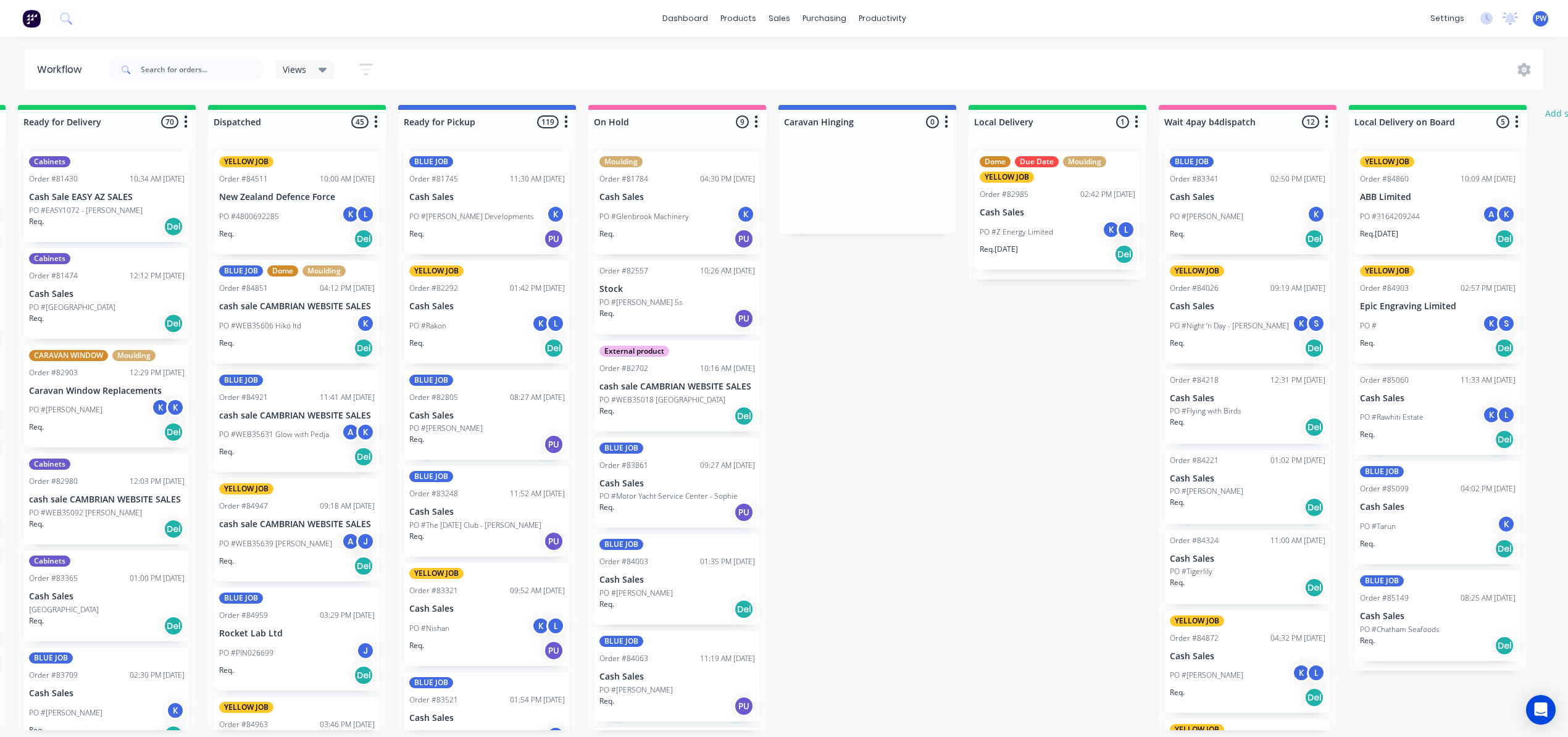
scroll to position [0, 3199]
